Goal: Check status: Check status

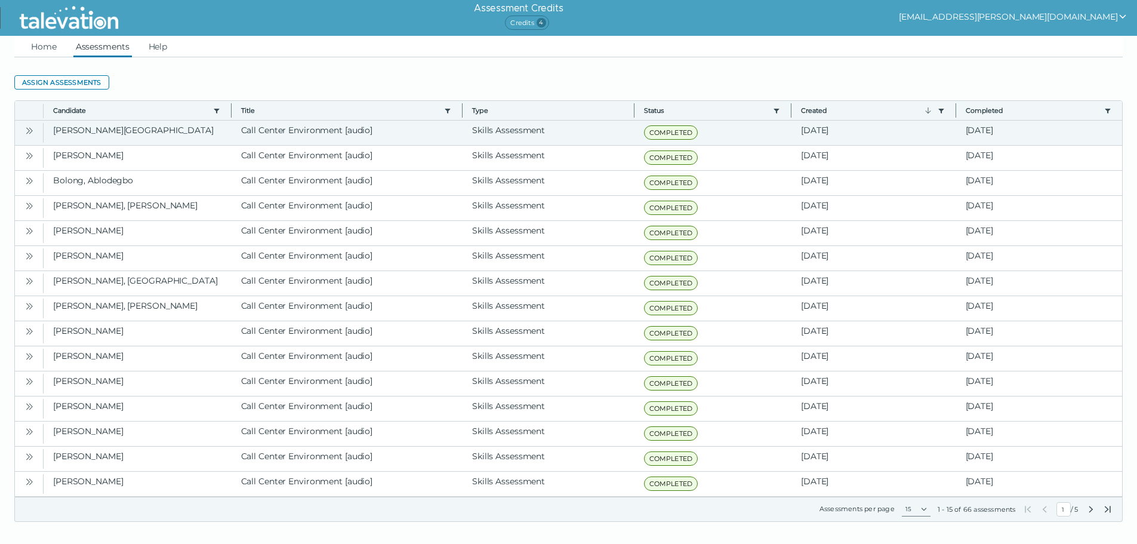
click at [30, 130] on icon "Open" at bounding box center [29, 131] width 10 height 10
